Goal: Find specific page/section: Find specific page/section

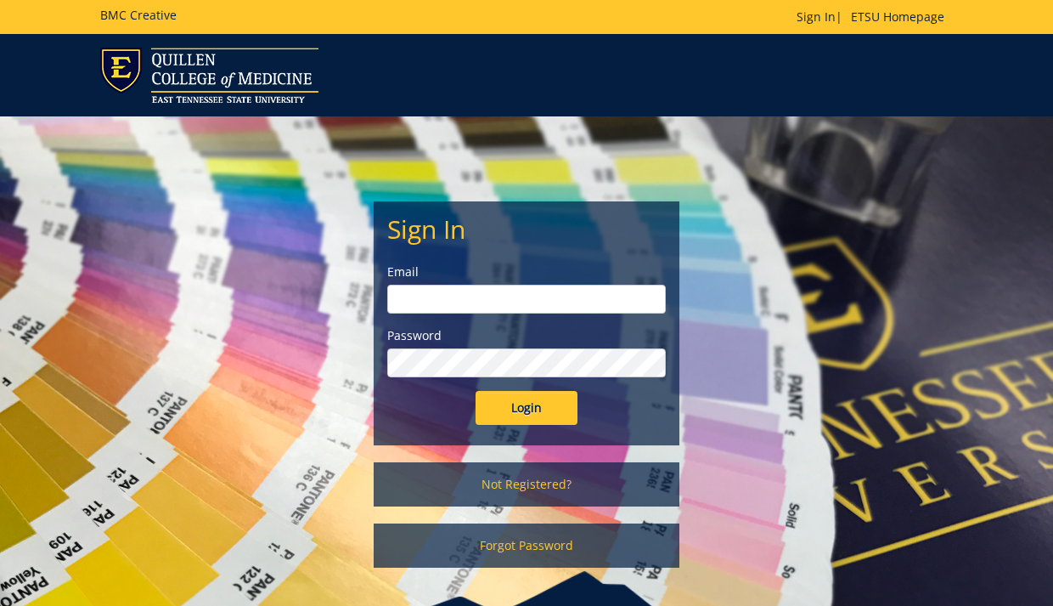
type input "[EMAIL_ADDRESS][DOMAIN_NAME]"
click at [561, 404] on input "Login" at bounding box center [527, 408] width 102 height 34
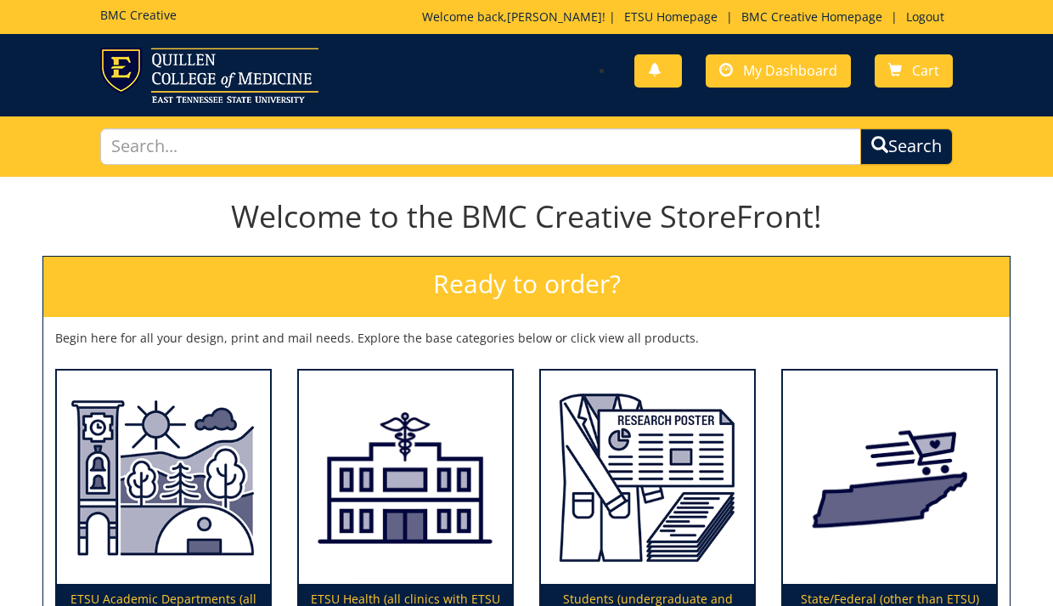
scroll to position [4, 0]
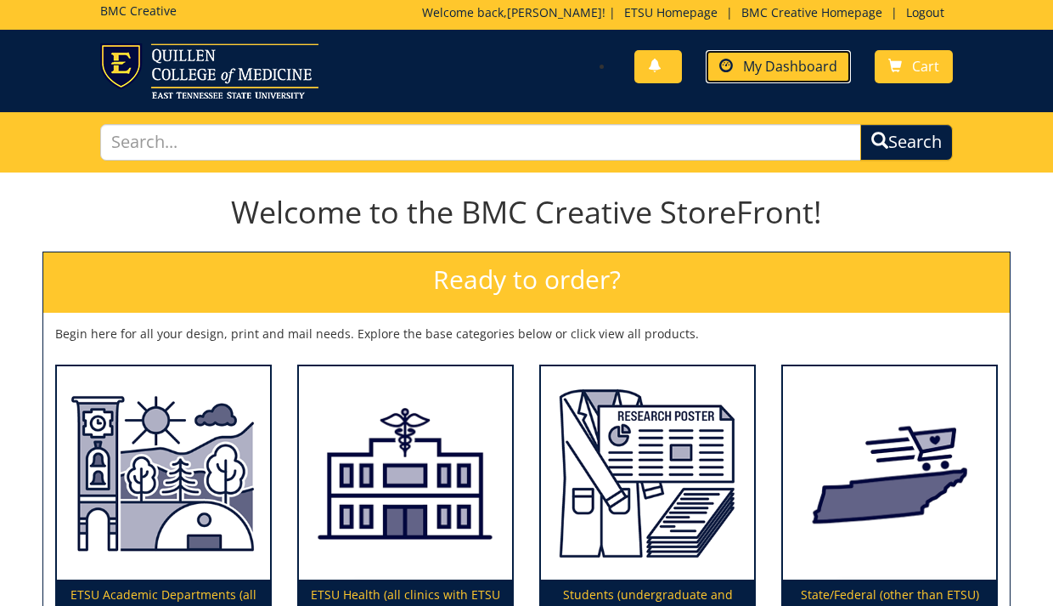
click at [783, 73] on span "My Dashboard" at bounding box center [790, 66] width 94 height 19
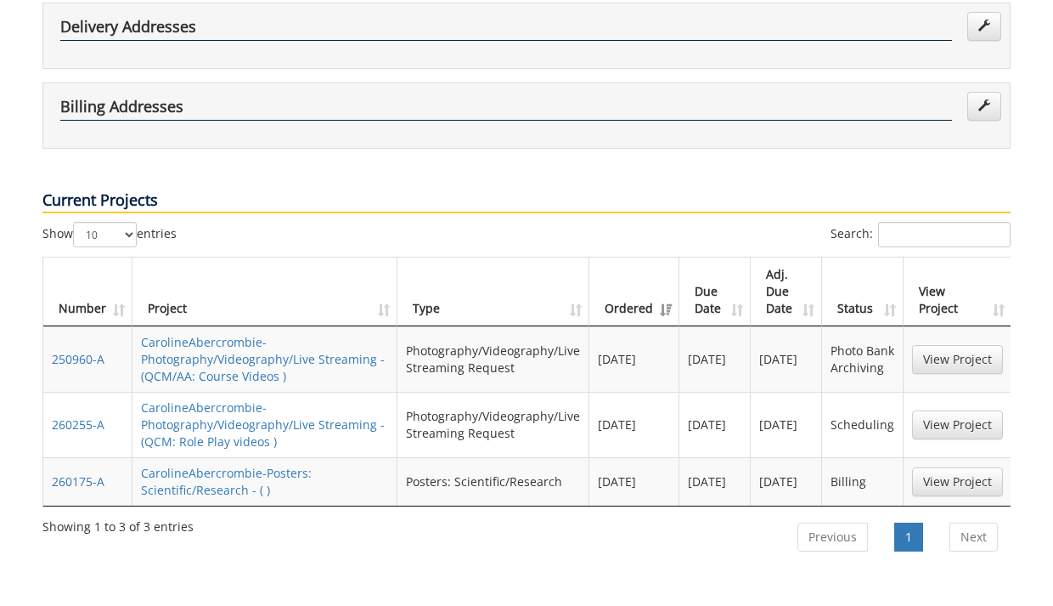
scroll to position [462, 0]
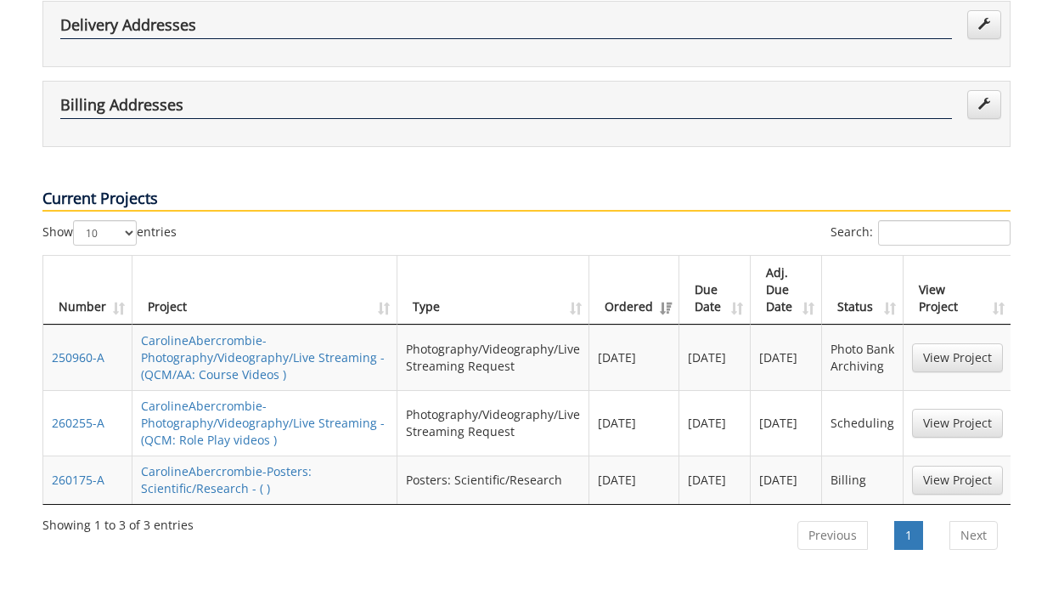
click at [598, 147] on div "Current Projects" at bounding box center [527, 183] width 994 height 73
